Goal: Task Accomplishment & Management: Use online tool/utility

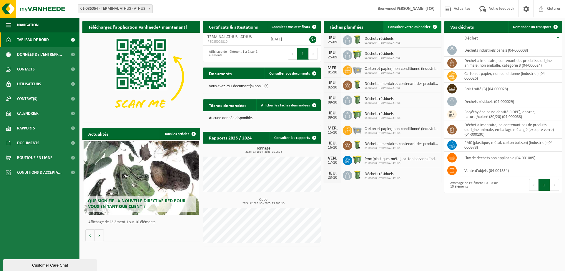
click at [397, 27] on span "Consulter votre calendrier" at bounding box center [409, 27] width 42 height 4
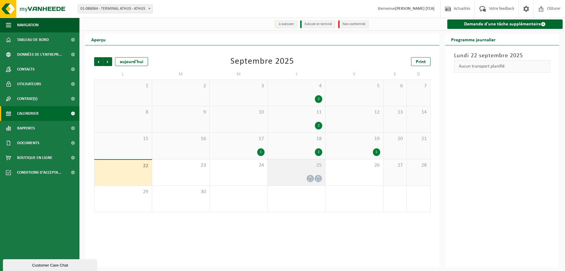
click at [309, 179] on icon at bounding box center [311, 178] width 4 height 5
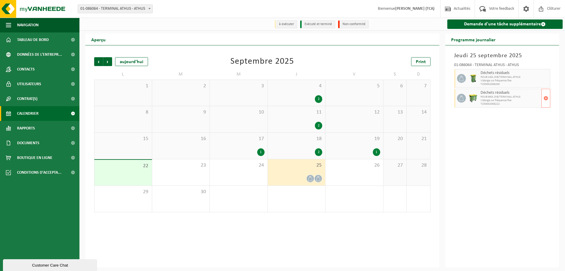
click at [474, 97] on img at bounding box center [473, 98] width 9 height 9
click at [482, 25] on link "Demande d'une tâche supplémentaire" at bounding box center [506, 23] width 116 height 9
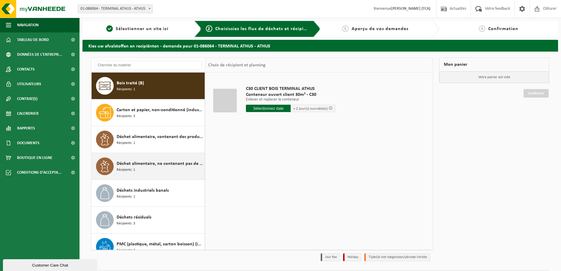
scroll to position [37, 0]
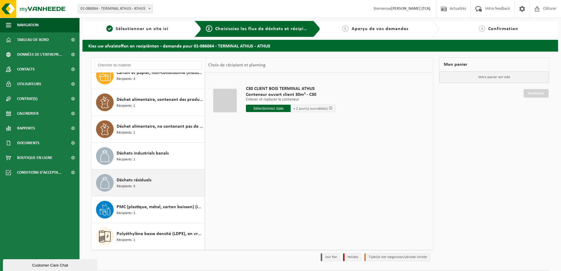
click at [150, 185] on div "Déchets résiduels Récipients: 3" at bounding box center [160, 183] width 87 height 18
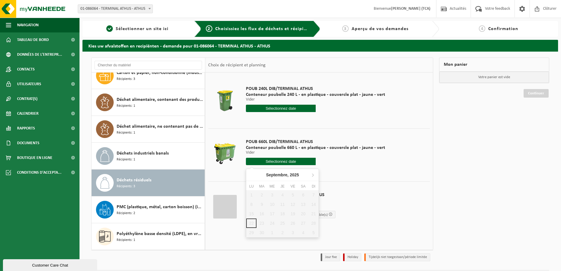
click at [262, 162] on input "text" at bounding box center [281, 161] width 70 height 7
click at [366, 167] on div "POUB 660L DIB/TERMINAL ATHUS Conteneur poubelle 660 L - en plastique - couvercl…" at bounding box center [315, 153] width 145 height 41
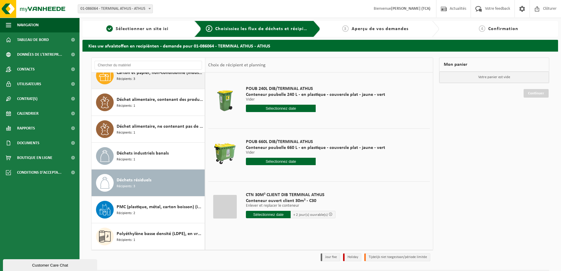
scroll to position [0, 0]
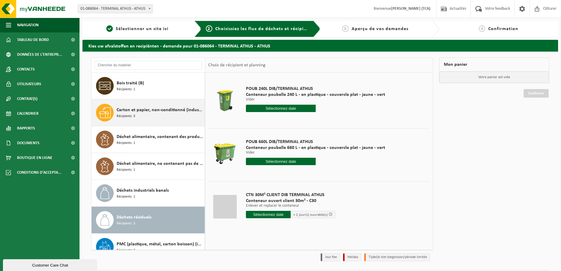
click at [145, 118] on div "Carton et papier, non-conditionné (industriel) Récipients: 3" at bounding box center [160, 113] width 87 height 18
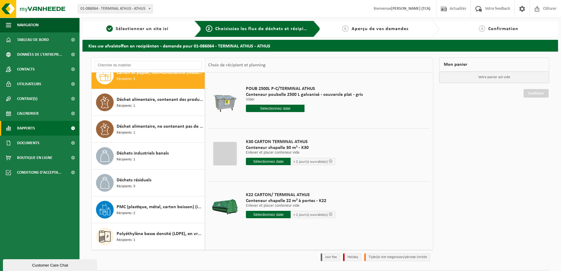
click at [49, 127] on link "Rapports" at bounding box center [39, 128] width 79 height 15
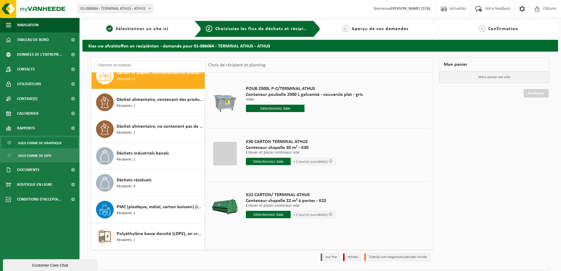
click at [53, 142] on span "Sous forme de graphique" at bounding box center [40, 142] width 44 height 11
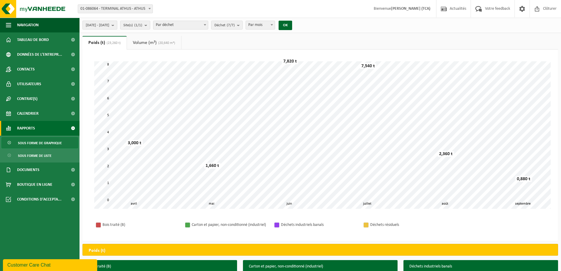
click at [117, 27] on b "submit" at bounding box center [114, 25] width 5 height 8
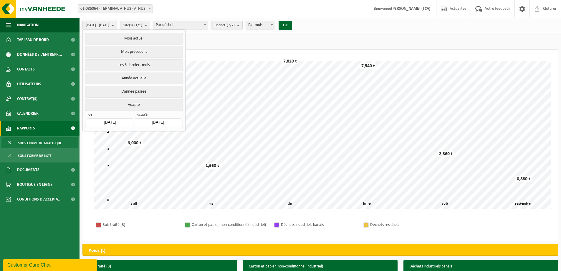
click at [117, 27] on b "submit" at bounding box center [114, 25] width 5 height 9
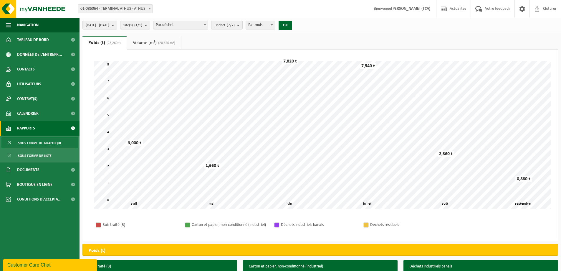
click at [201, 26] on span "Par déchet" at bounding box center [180, 25] width 54 height 8
click at [208, 27] on span "Par déchet" at bounding box center [180, 25] width 54 height 8
click at [145, 42] on link "Volume (m³) (20,640 m³)" at bounding box center [154, 43] width 54 height 14
